Goal: Information Seeking & Learning: Check status

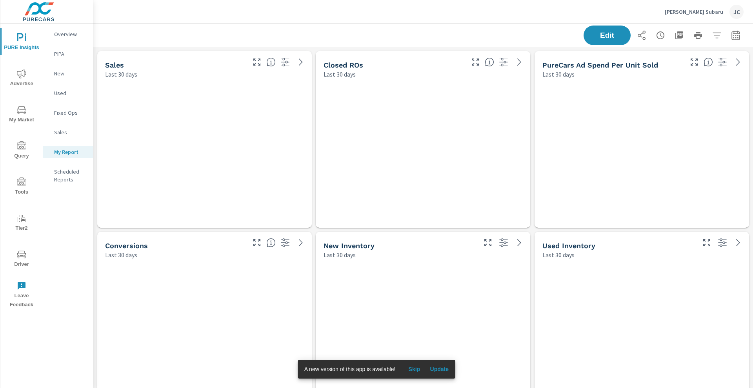
scroll to position [741, 668]
